Goal: Task Accomplishment & Management: Complete application form

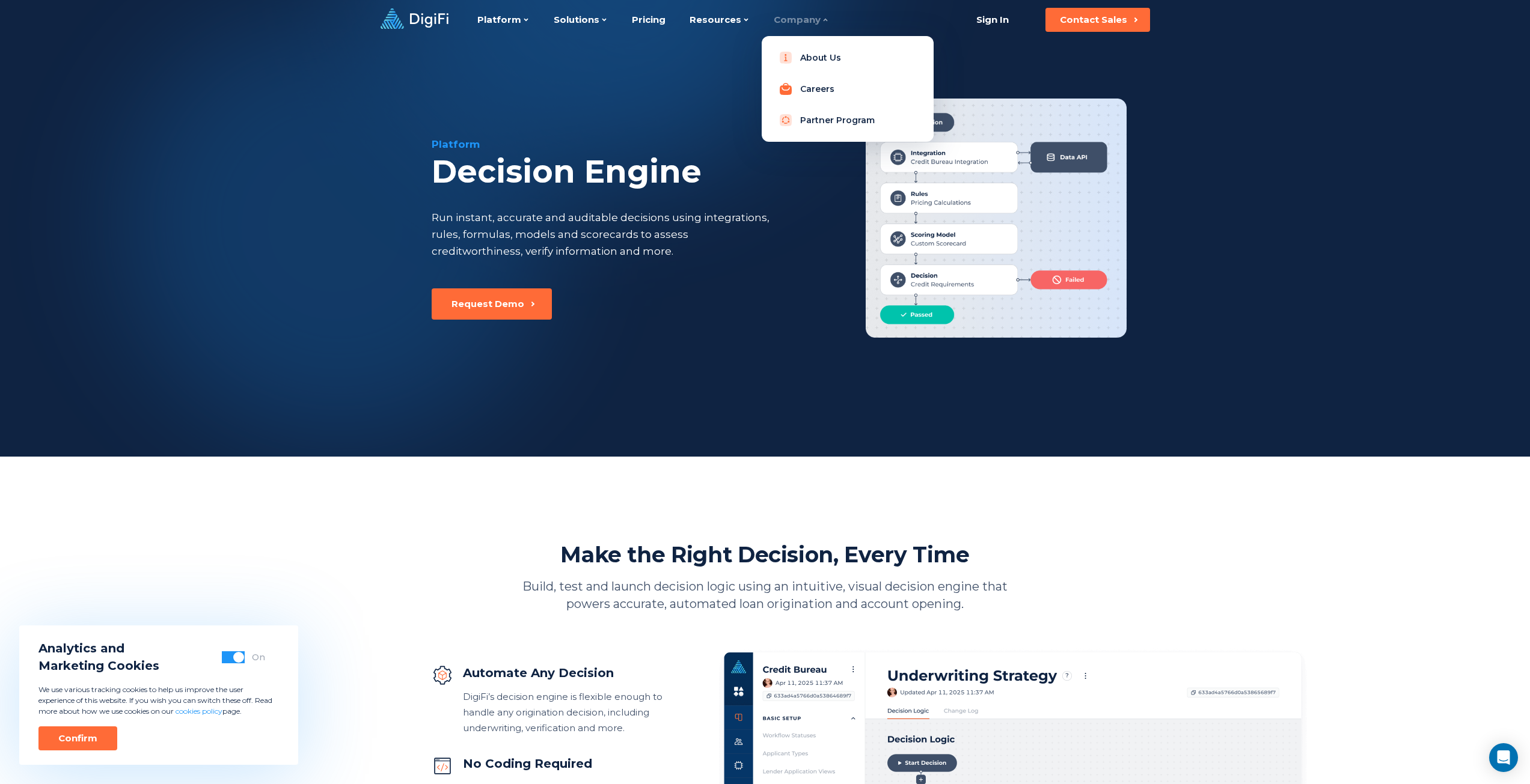
click at [804, 88] on link "Careers" at bounding box center [848, 89] width 153 height 24
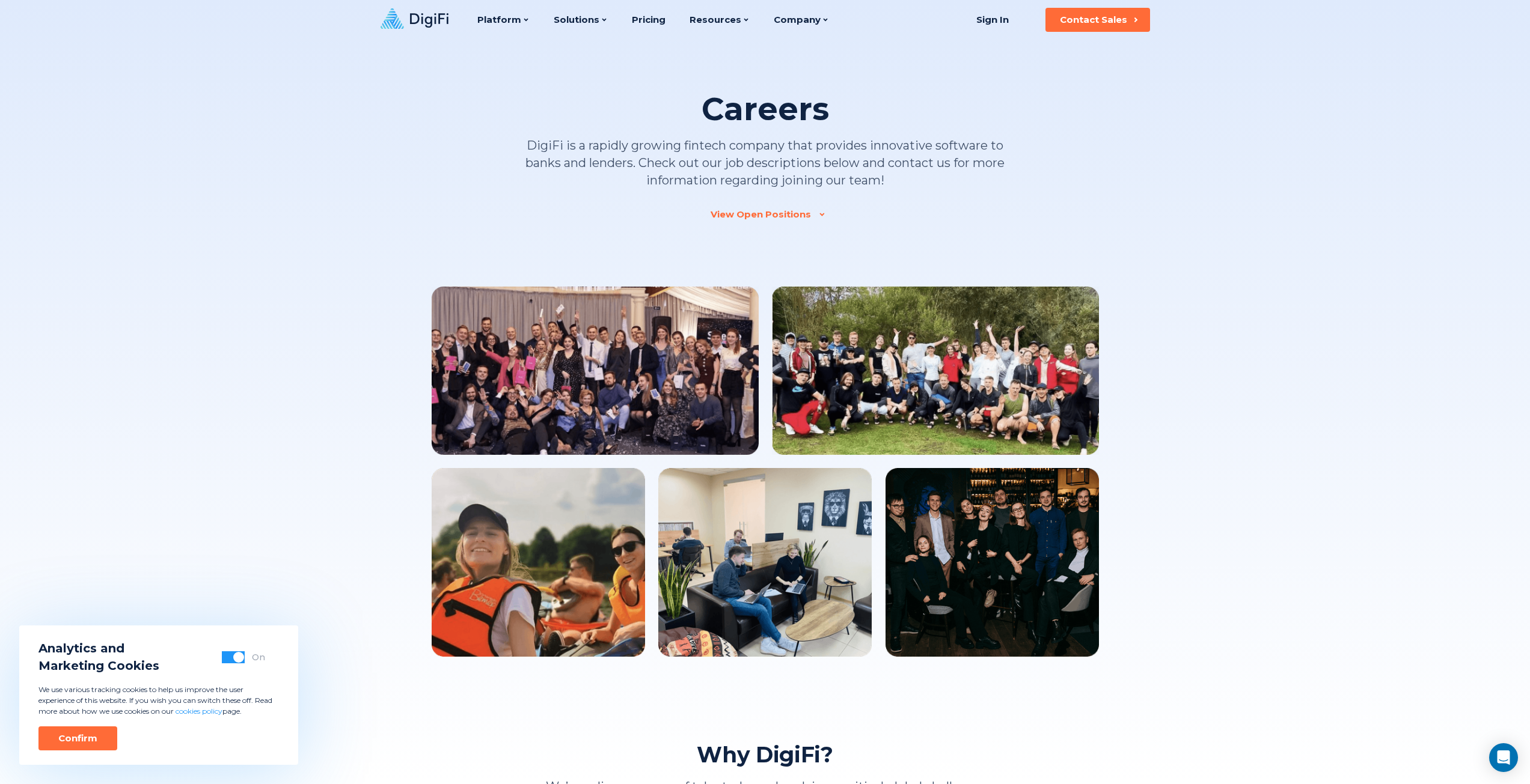
click at [768, 209] on div "View Open Positions" at bounding box center [761, 214] width 100 height 12
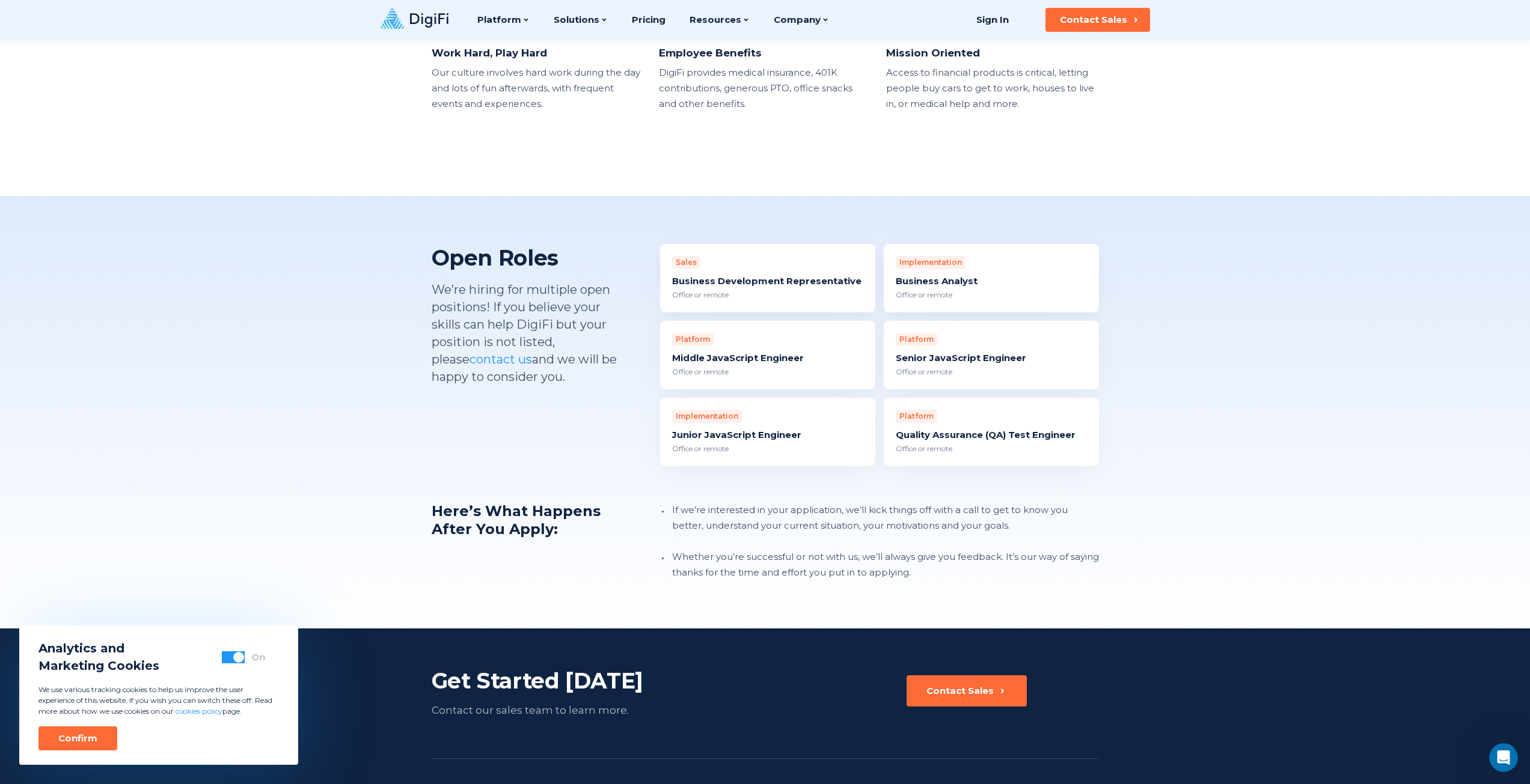
click at [948, 276] on div "Business Analyst" at bounding box center [991, 281] width 191 height 12
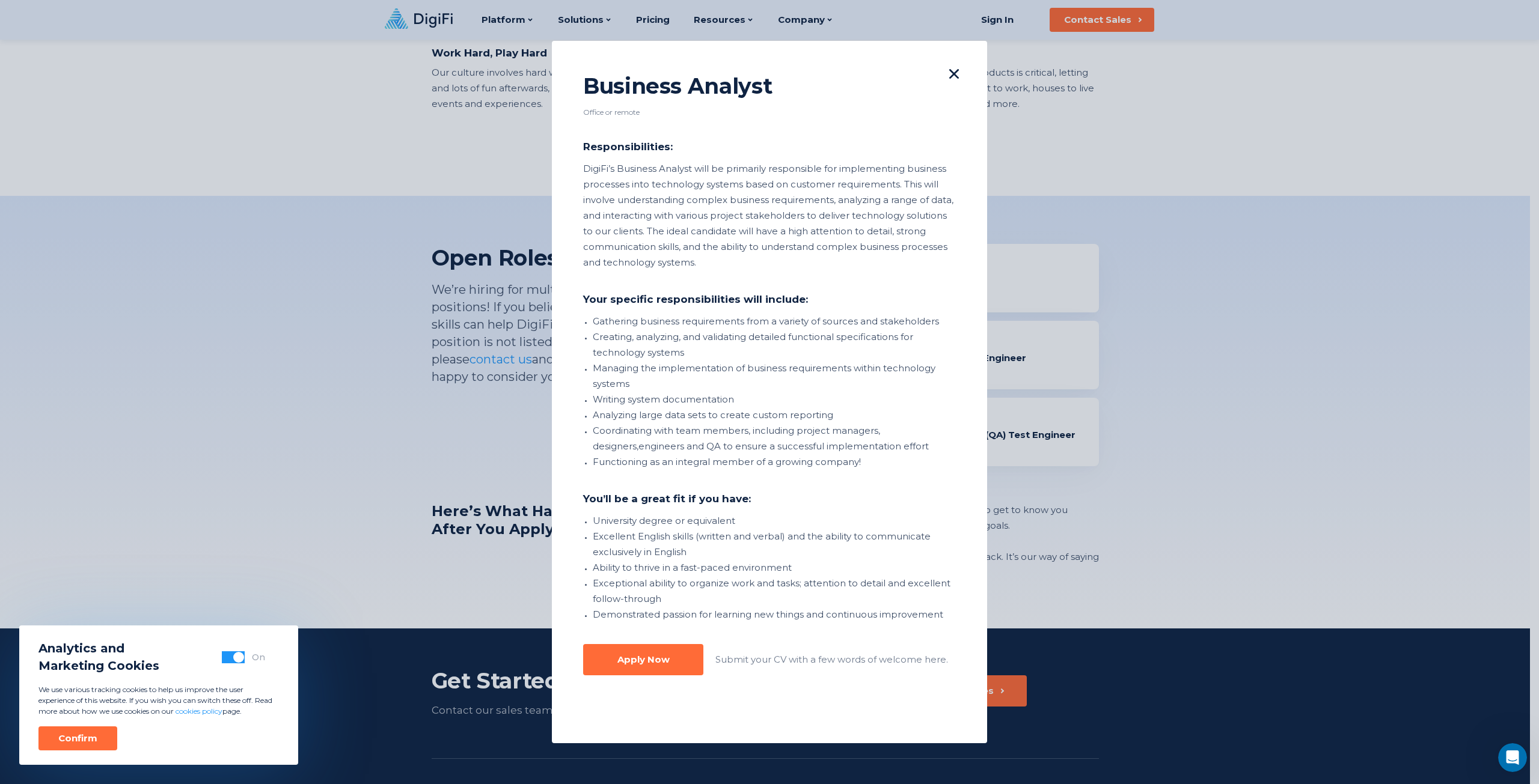
click at [949, 75] on icon at bounding box center [954, 74] width 10 height 10
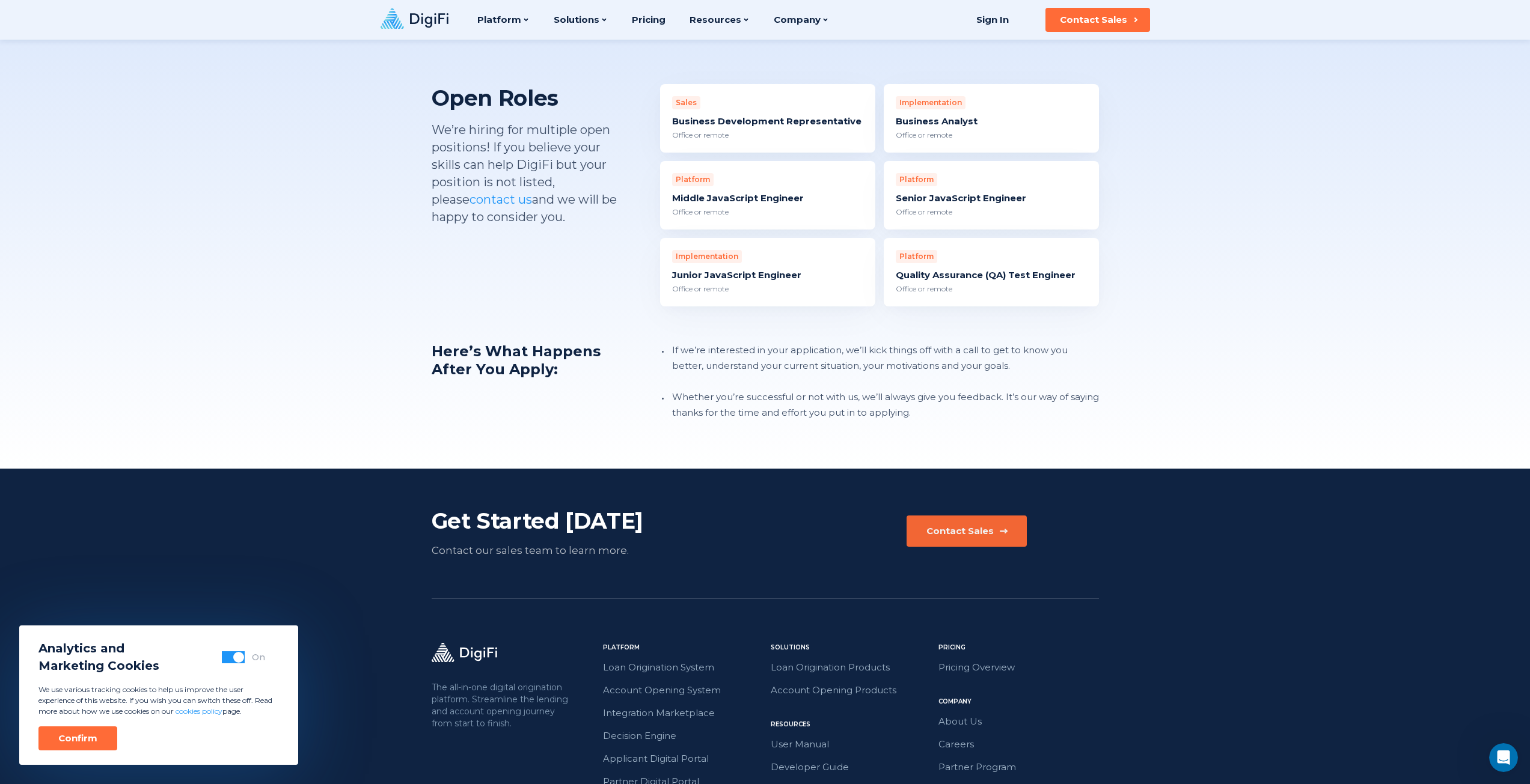
scroll to position [906, 0]
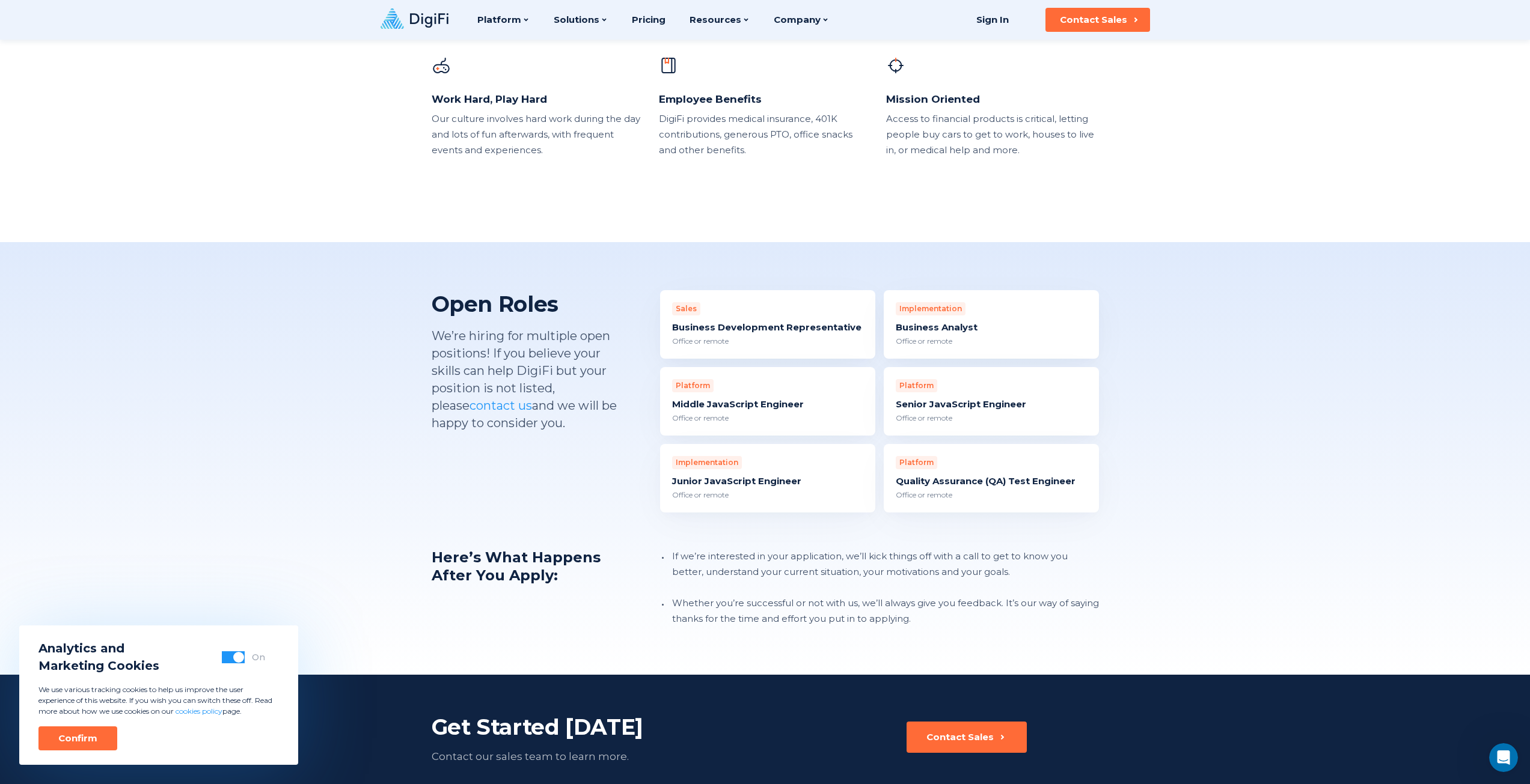
click at [977, 297] on div "Implementation Business Analyst Office or remote" at bounding box center [991, 324] width 215 height 68
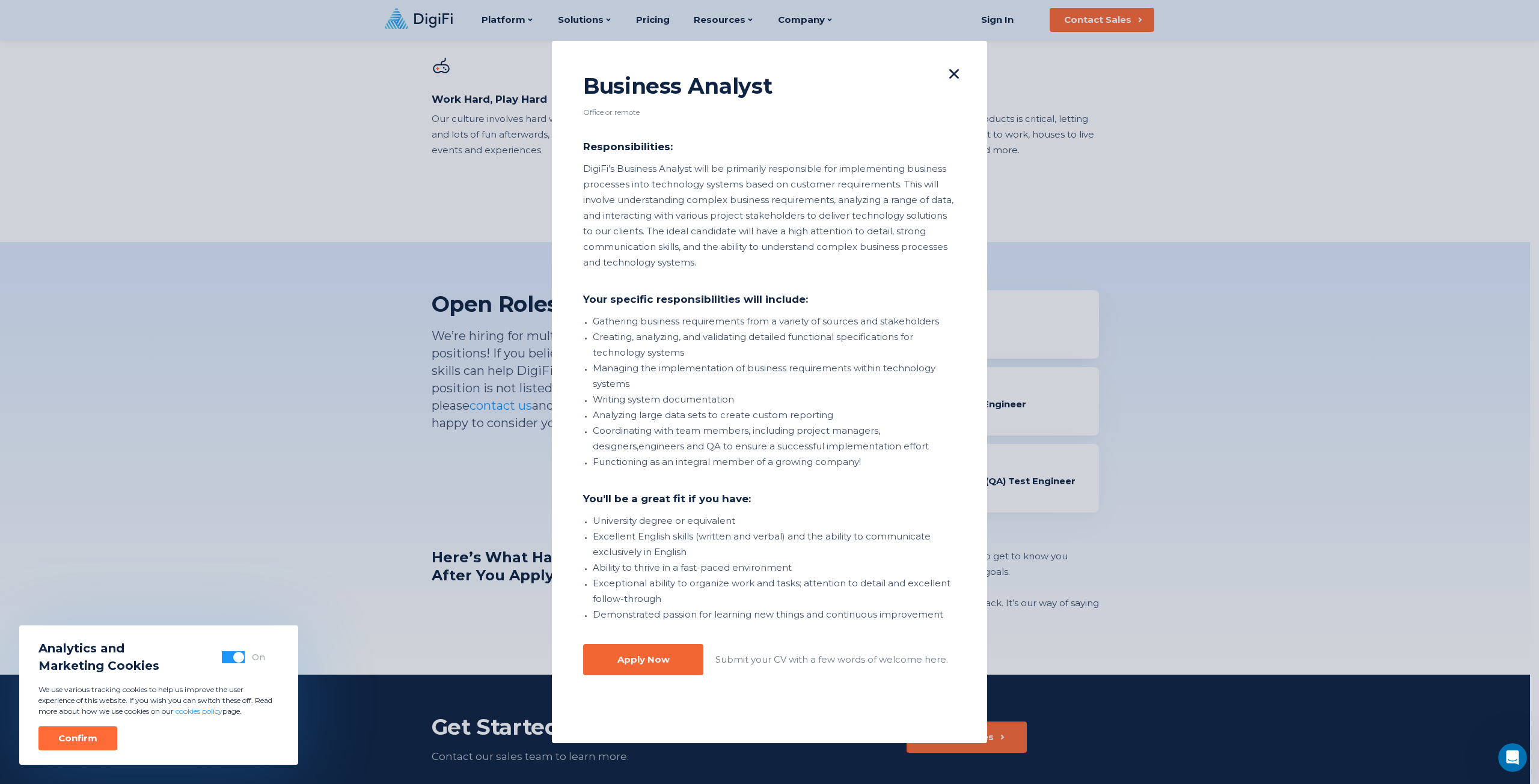
click at [635, 663] on div "Apply Now" at bounding box center [644, 660] width 53 height 12
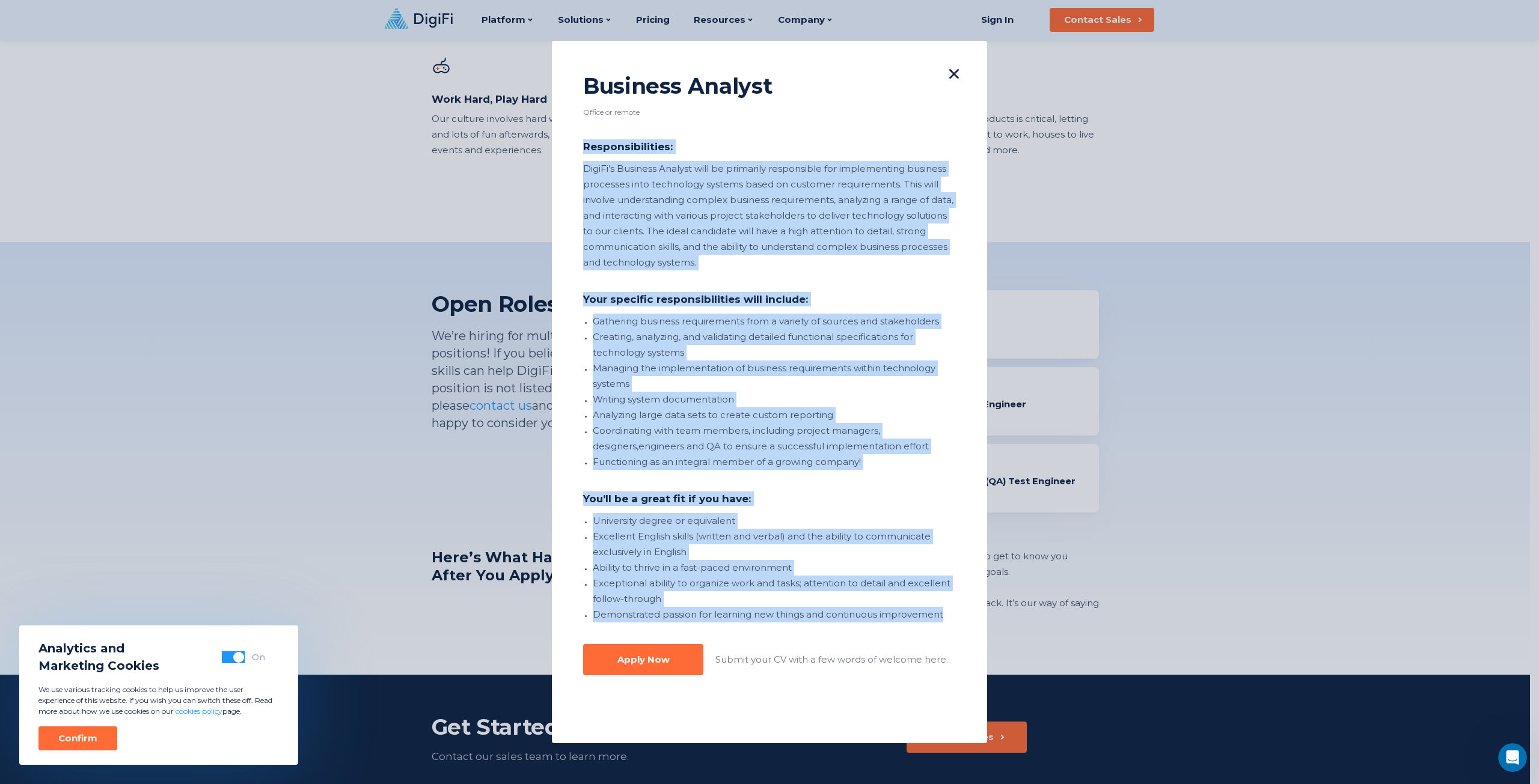
drag, startPoint x: 583, startPoint y: 147, endPoint x: 941, endPoint y: 615, distance: 589.2
click at [941, 615] on div "Business Analyst Office or remote Responsibilities: DigiFi’s Business Analyst w…" at bounding box center [770, 392] width 435 height 703
copy section "Responsibilities: DigiFi’s Business Analyst will be primarily responsible for i…"
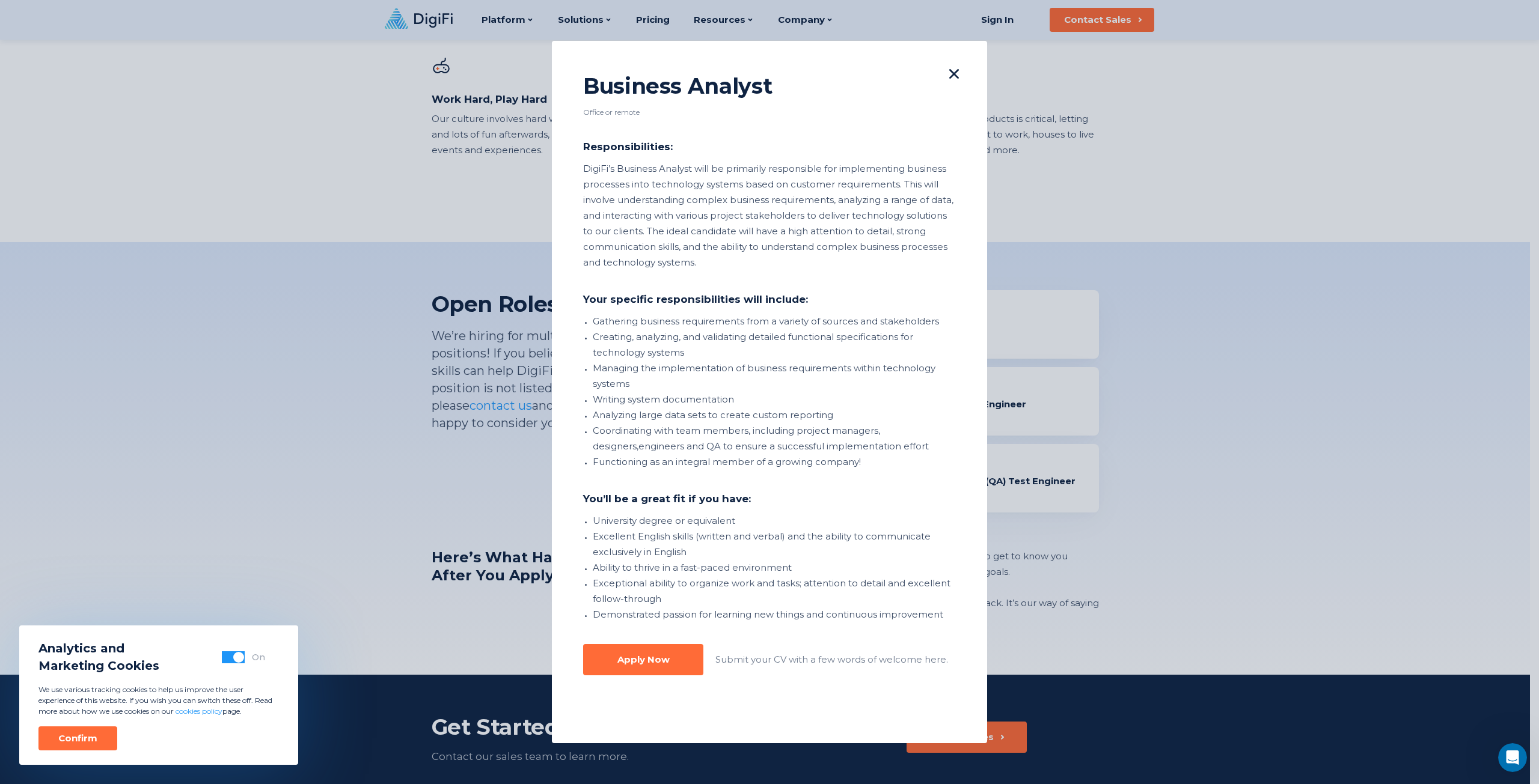
click at [949, 79] on div at bounding box center [954, 75] width 19 height 22
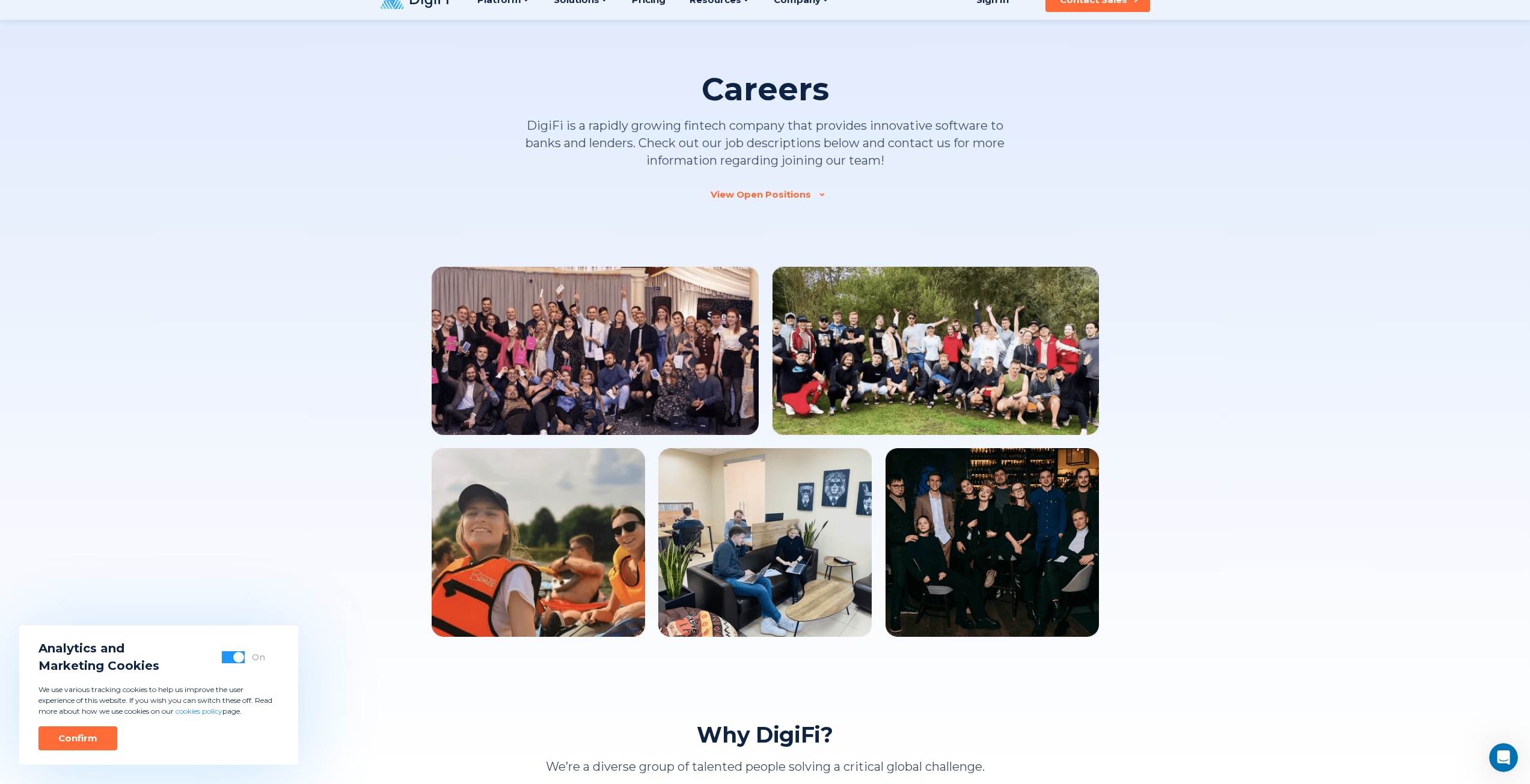
scroll to position [0, 0]
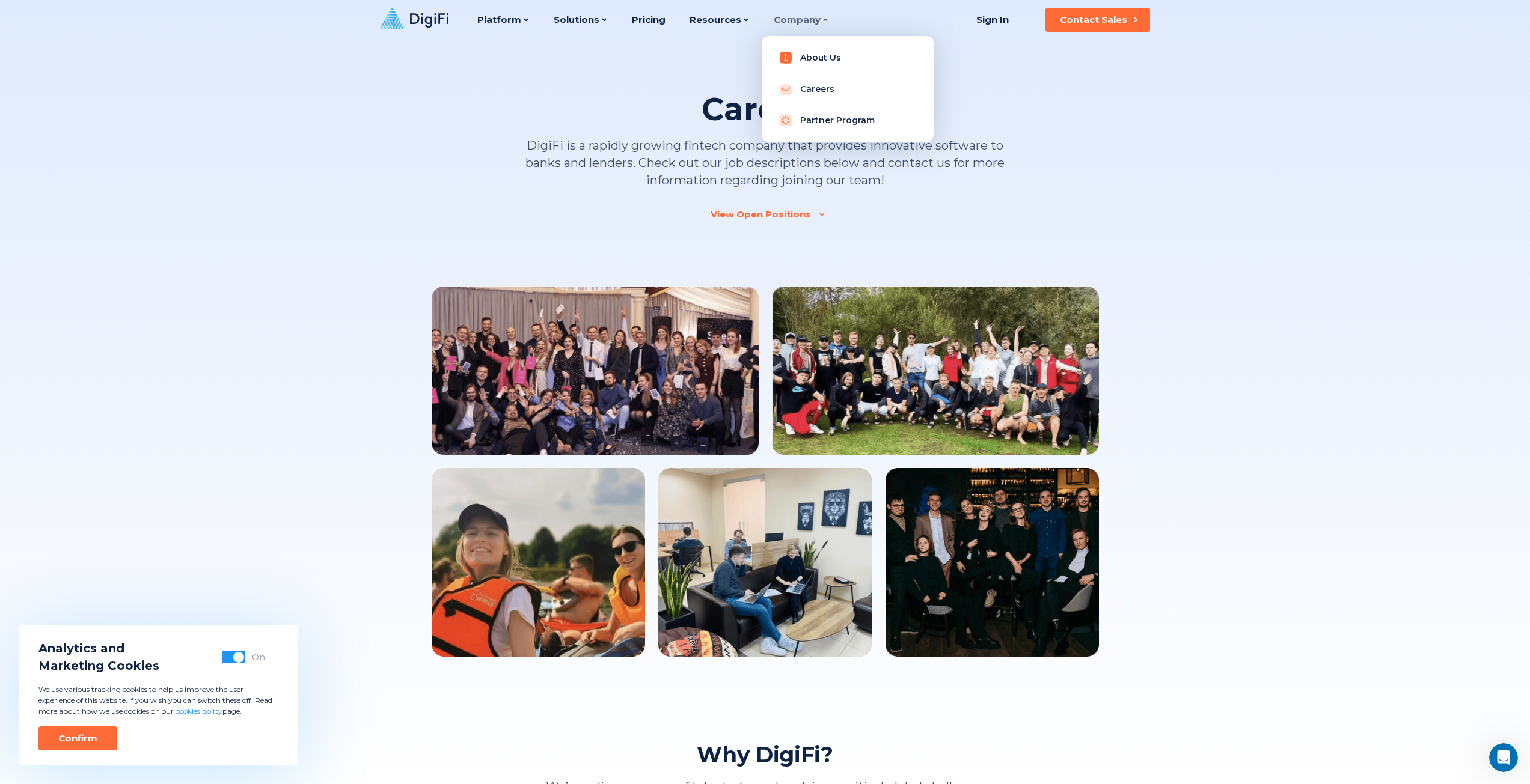
click at [812, 59] on link "About Us" at bounding box center [848, 57] width 153 height 24
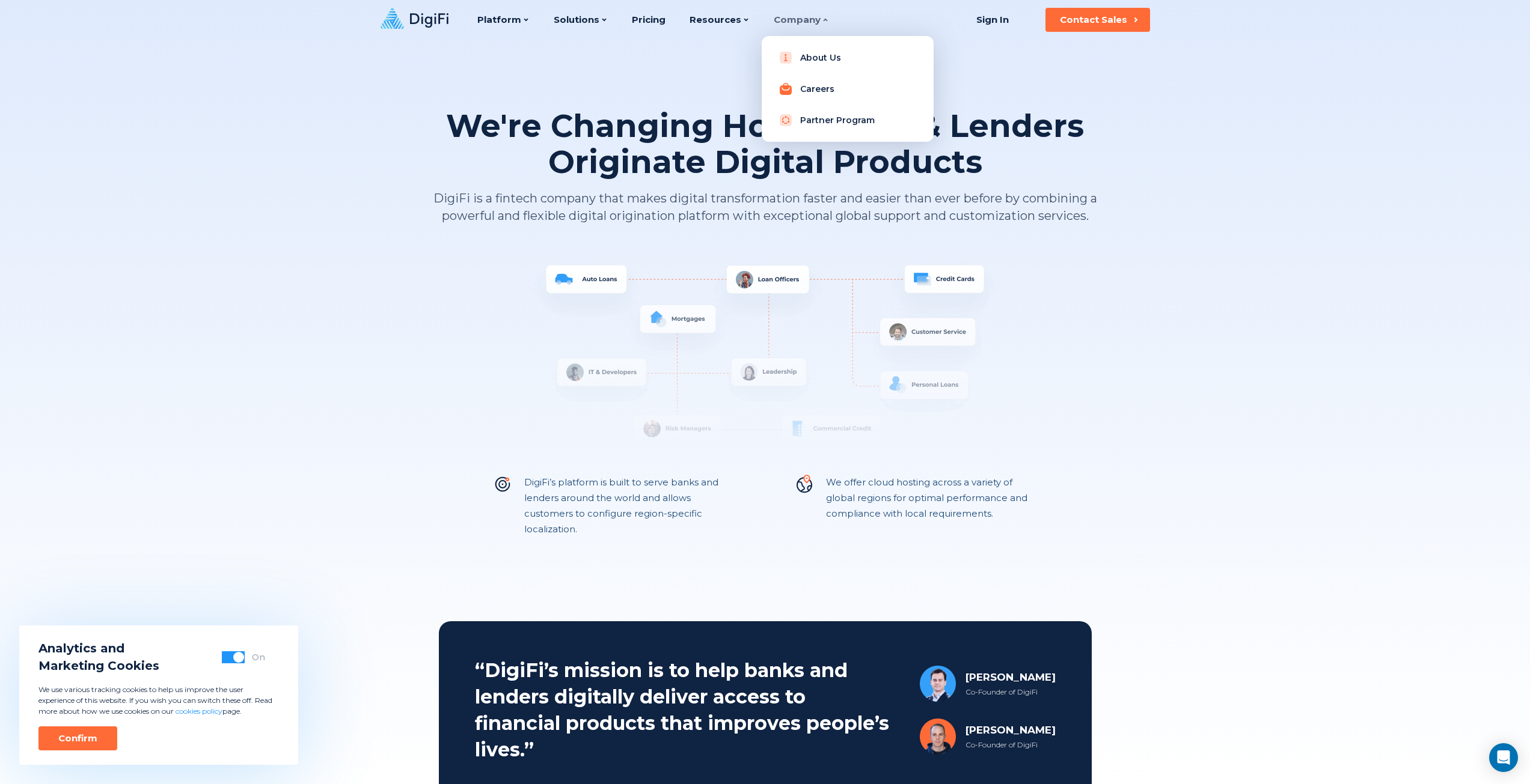
click at [817, 90] on link "Careers" at bounding box center [848, 89] width 153 height 24
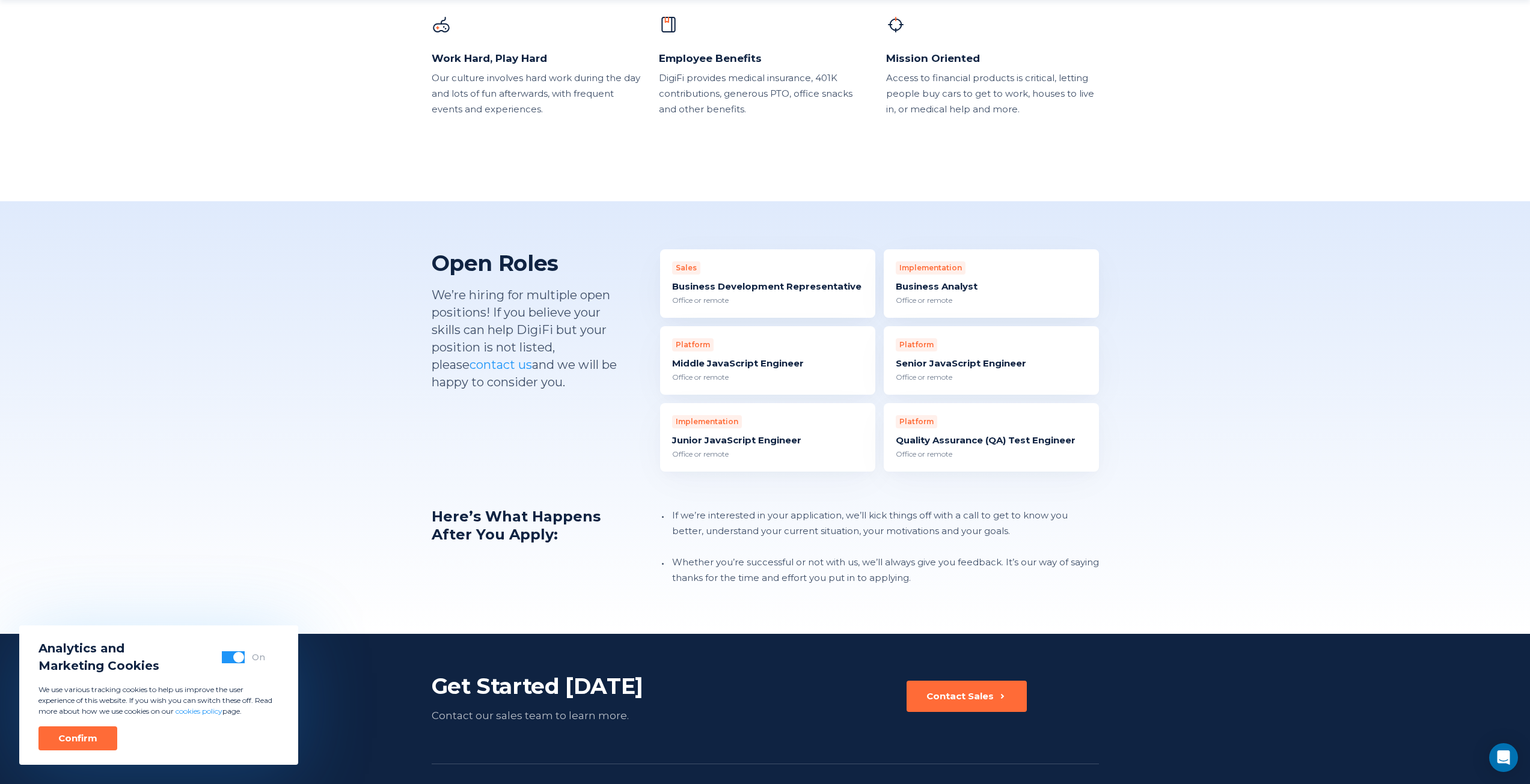
scroll to position [1022, 0]
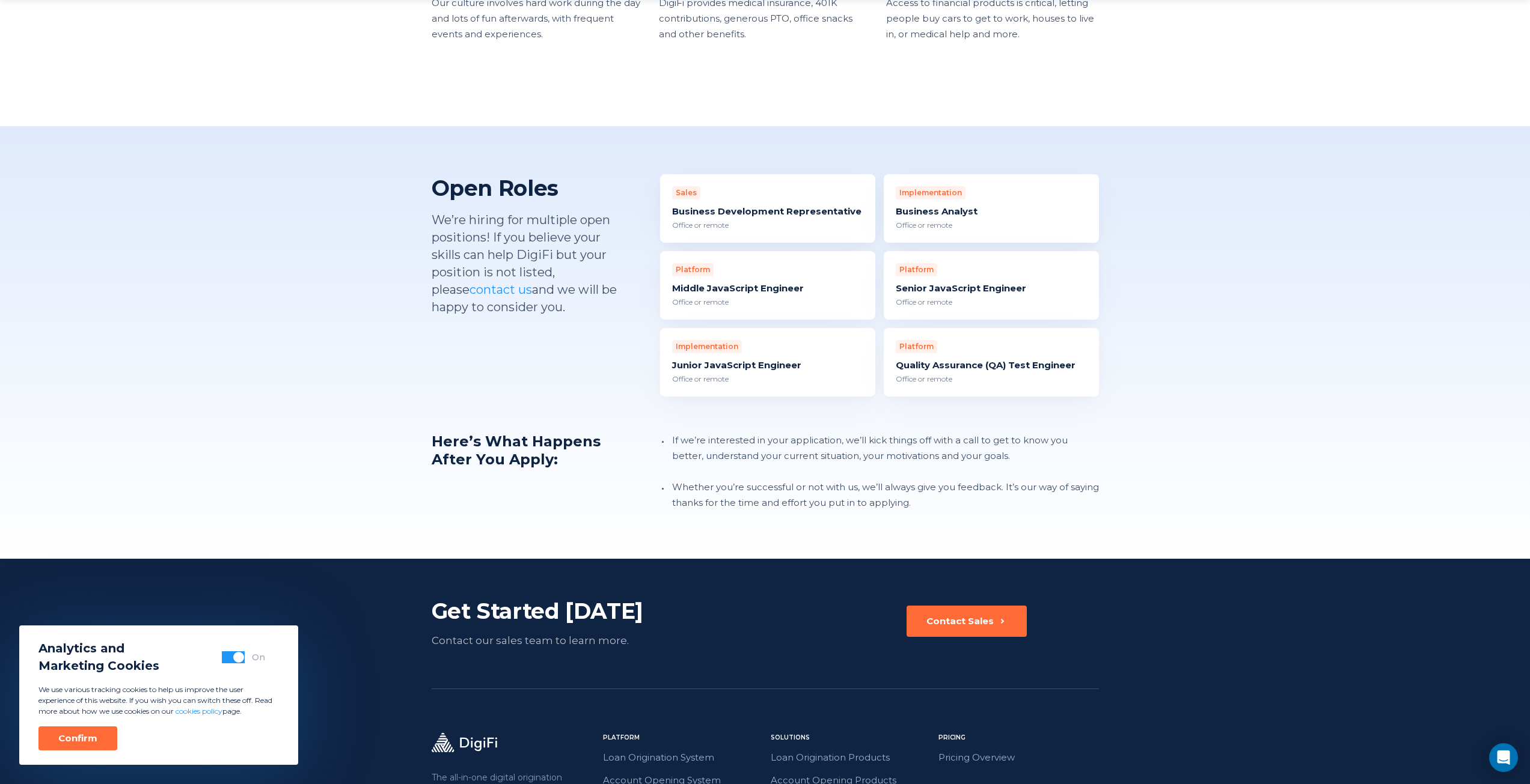
click at [946, 205] on div "Business Analyst" at bounding box center [991, 211] width 191 height 12
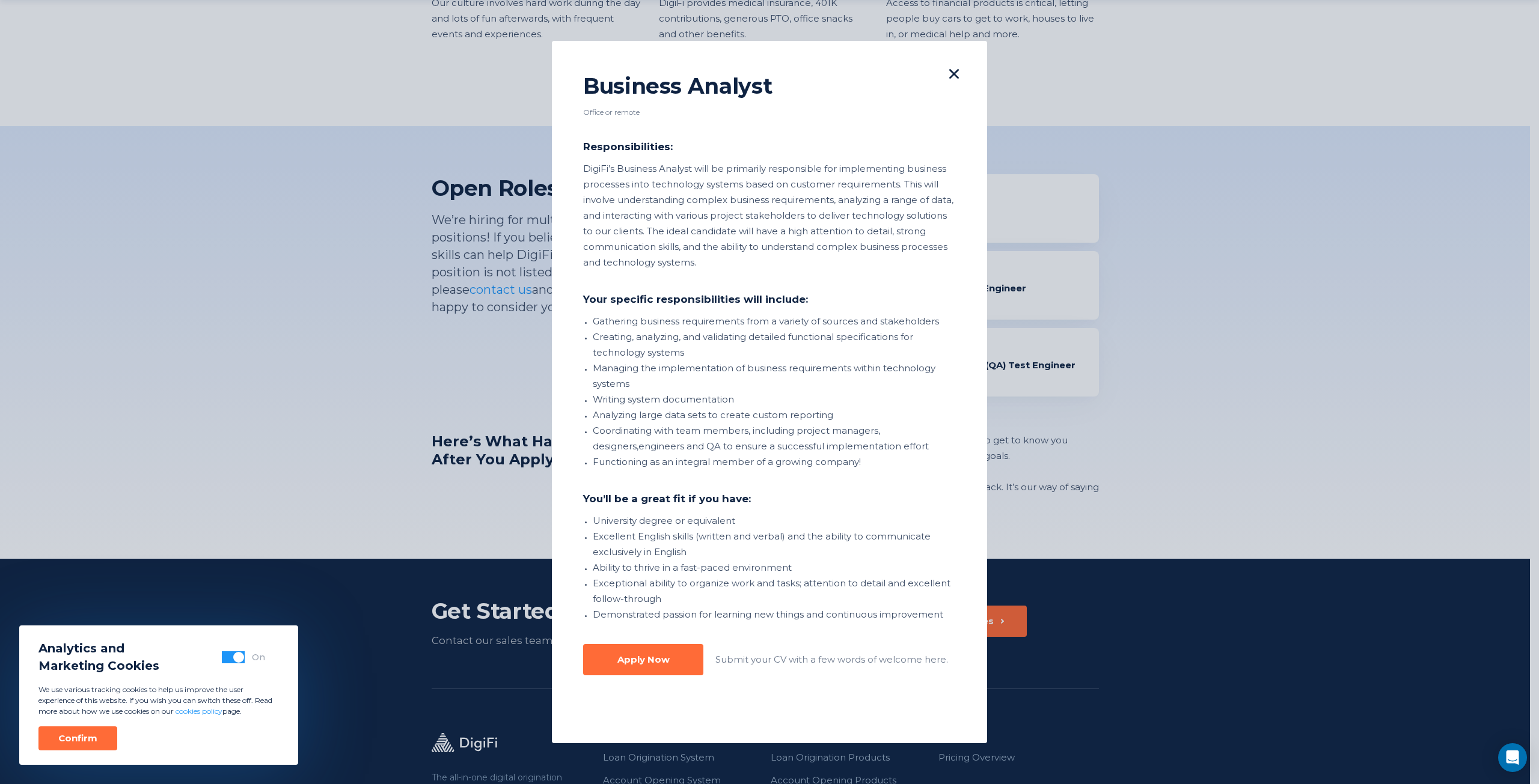
click at [231, 651] on button "button" at bounding box center [233, 657] width 23 height 12
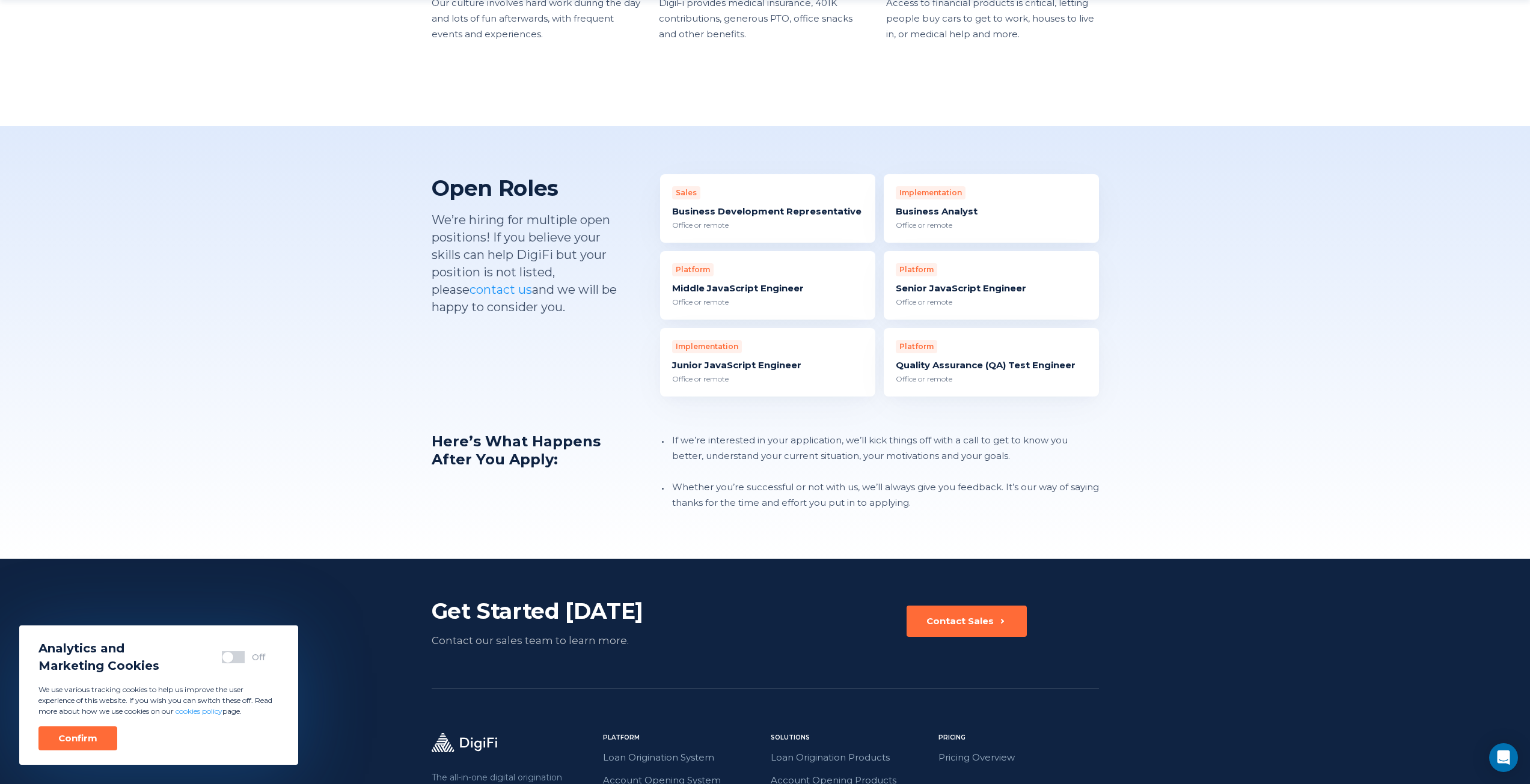
click at [952, 220] on div "Office or remote" at bounding box center [991, 225] width 191 height 11
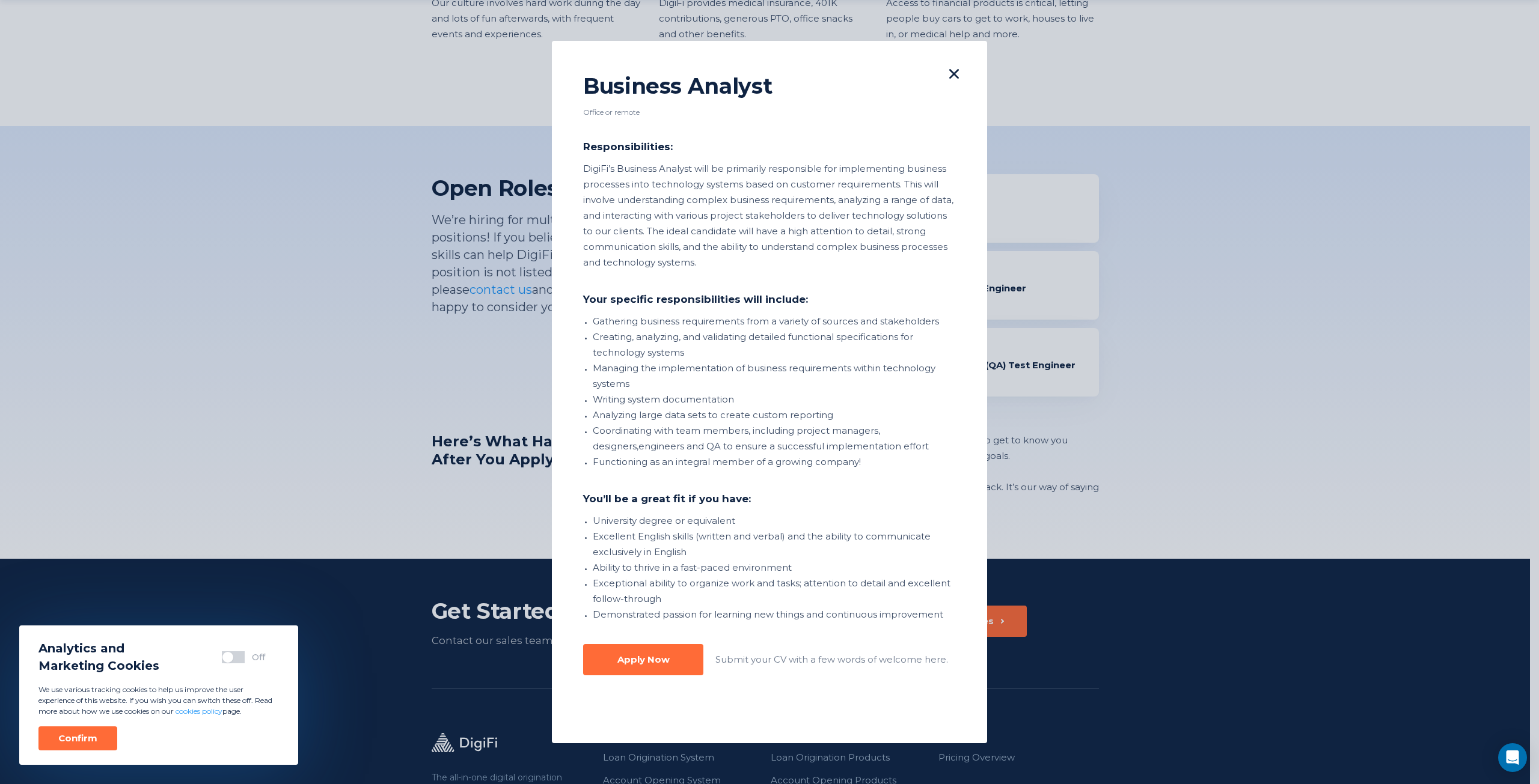
click at [949, 77] on icon at bounding box center [954, 74] width 10 height 10
